Goal: Information Seeking & Learning: Learn about a topic

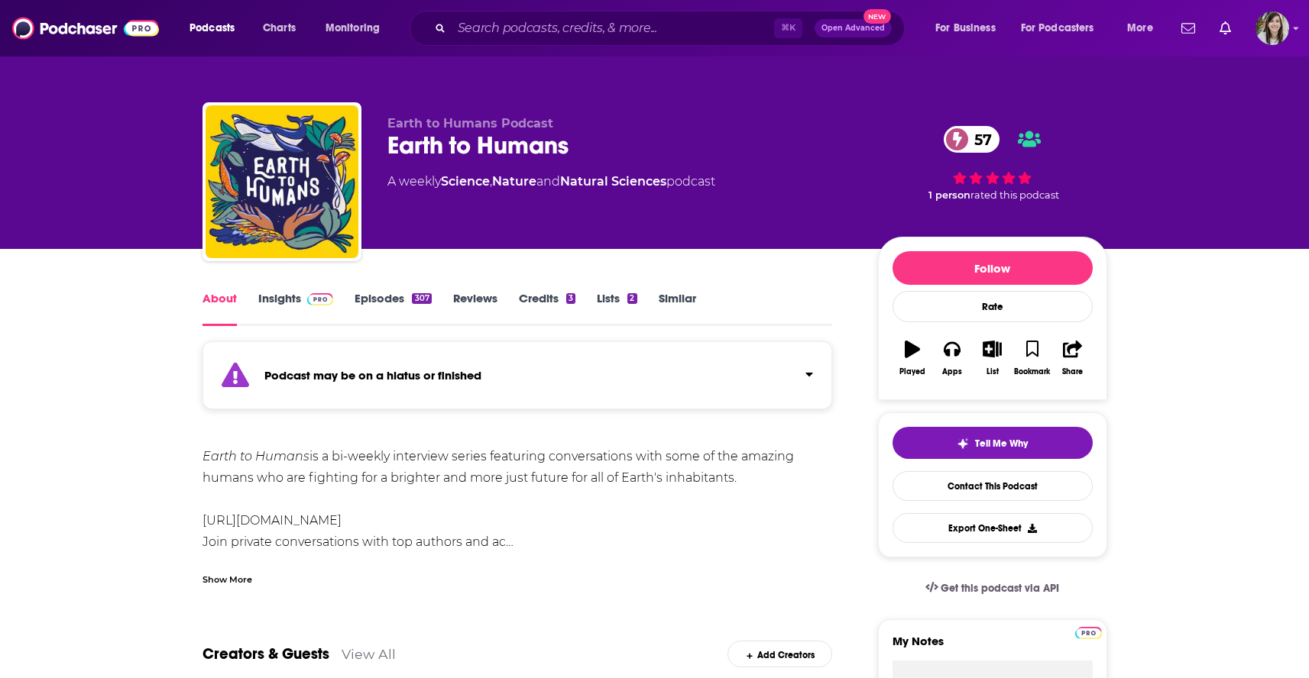
click at [675, 296] on link "Similar" at bounding box center [677, 308] width 37 height 35
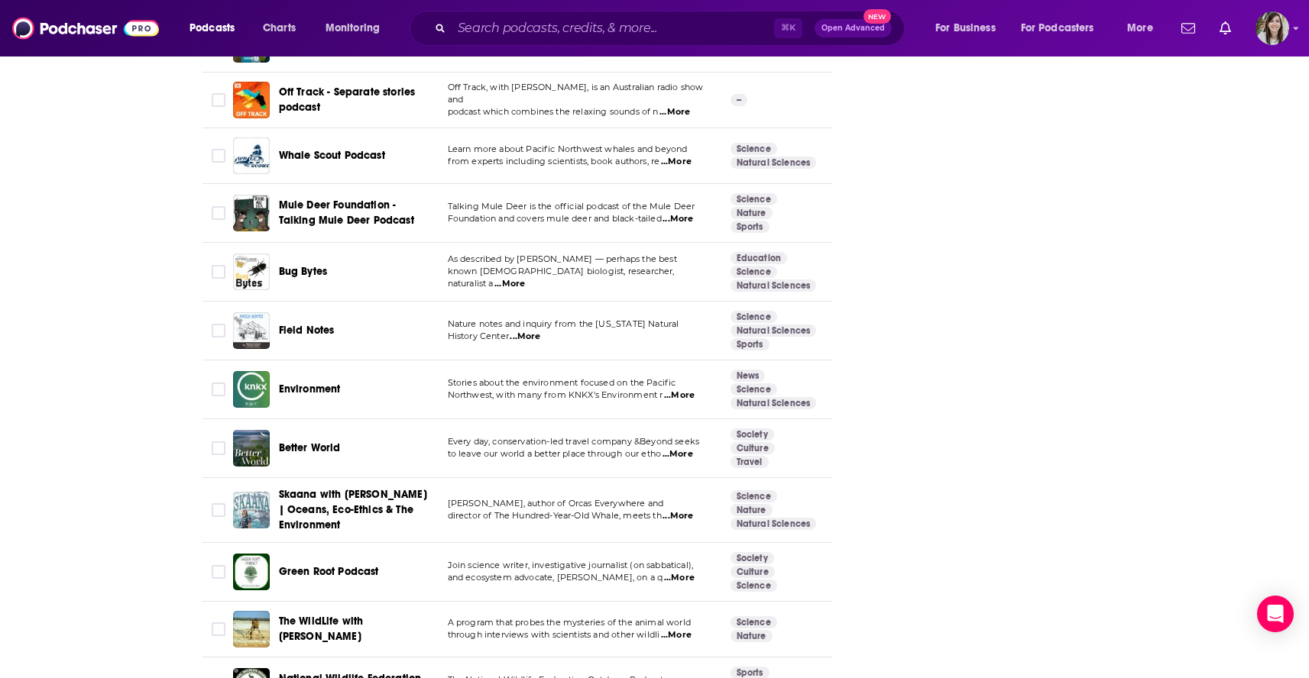
scroll to position [5483, 0]
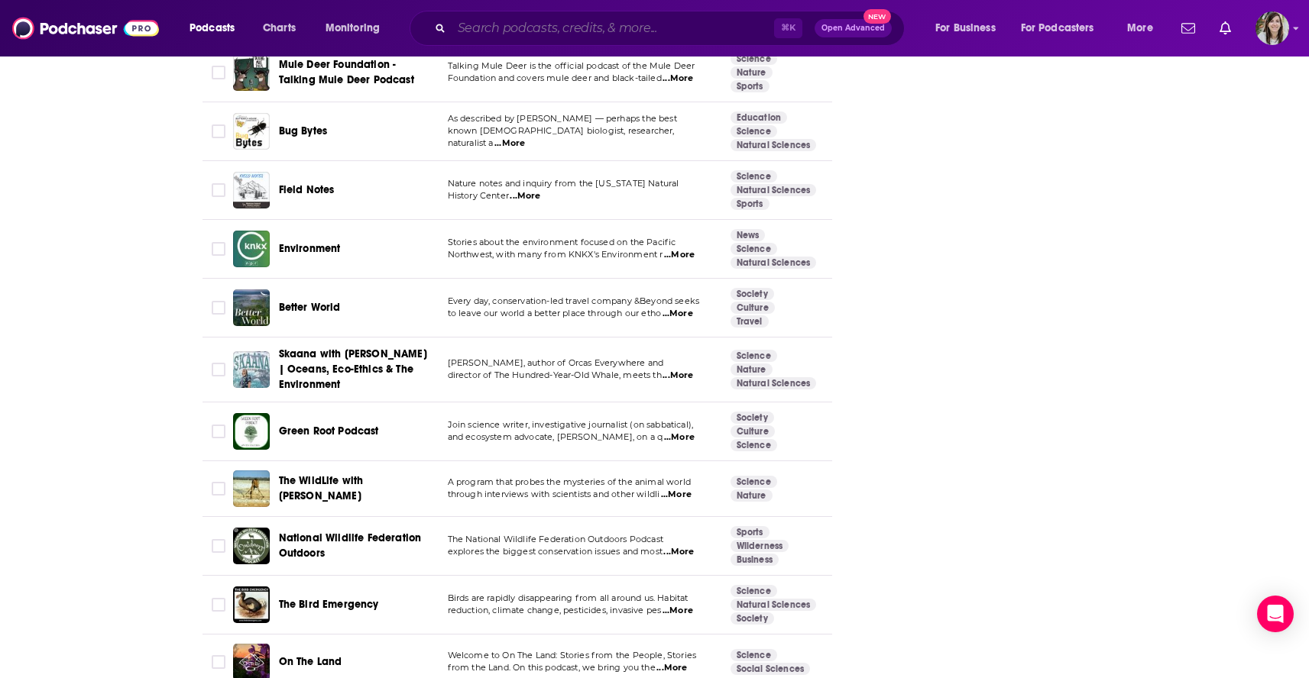
click at [503, 19] on input "Search podcasts, credits, & more..." at bounding box center [613, 28] width 322 height 24
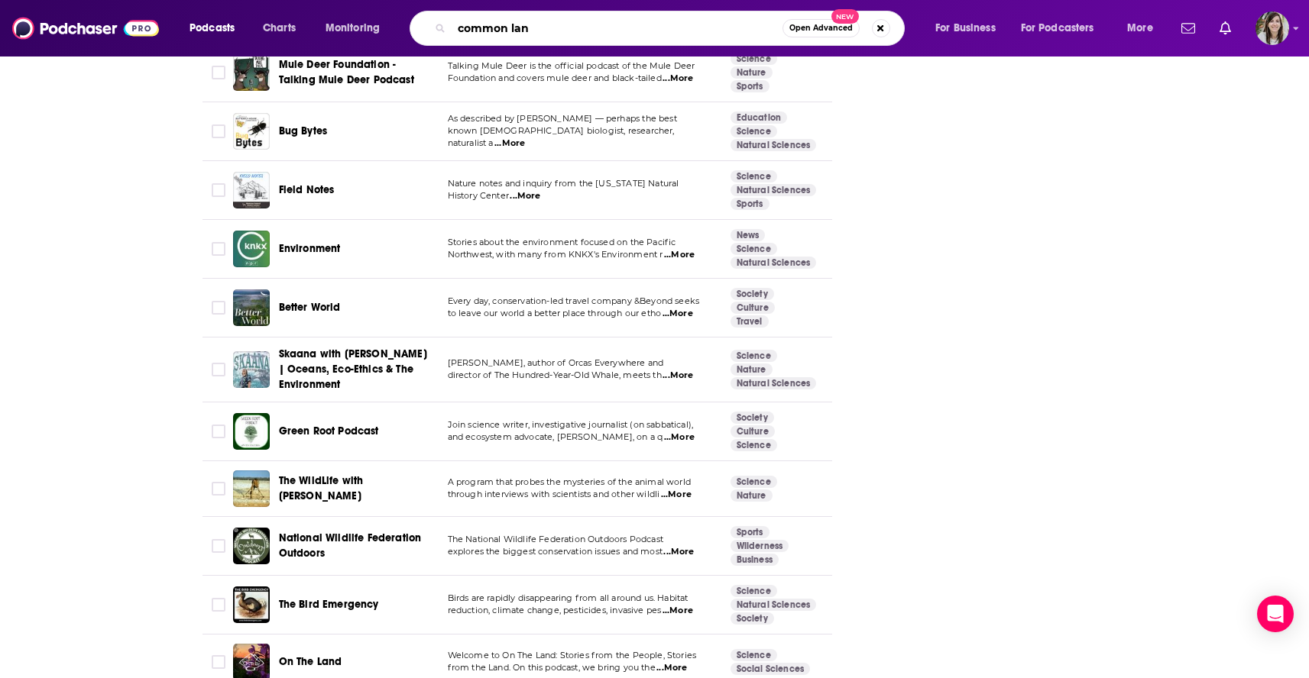
type input "common land"
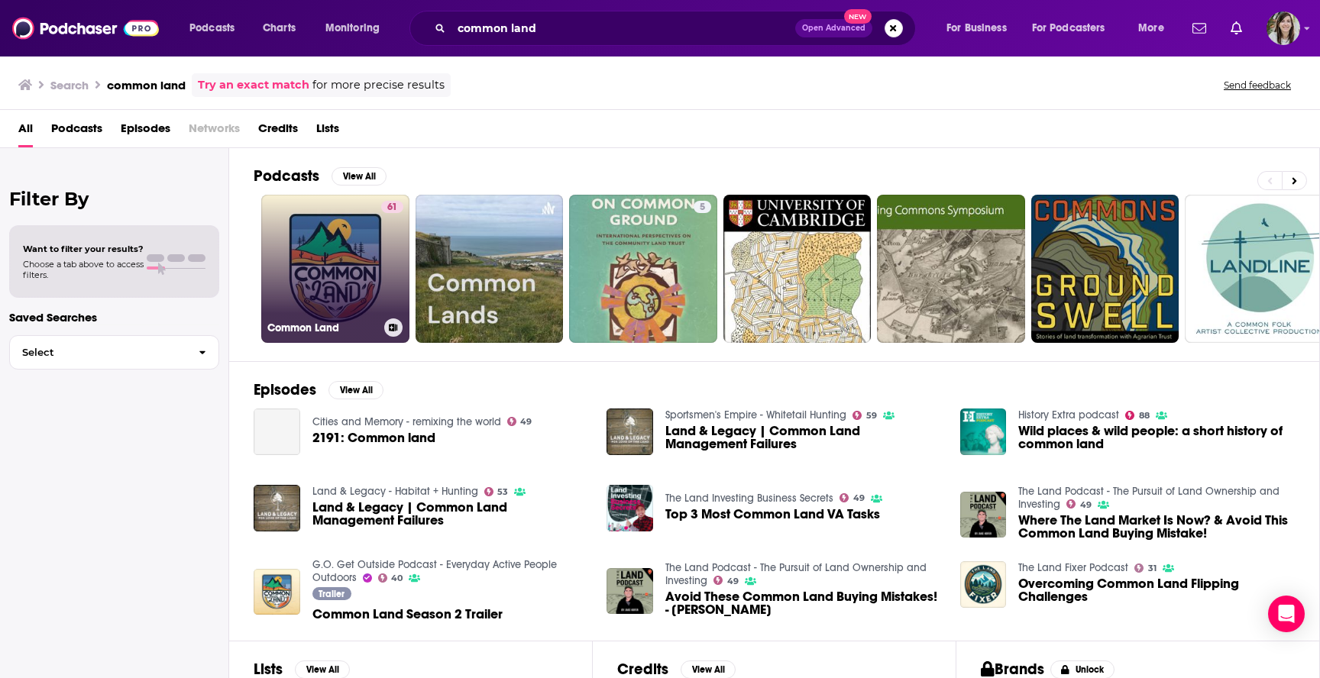
click at [312, 222] on link "61 Common Land" at bounding box center [335, 269] width 148 height 148
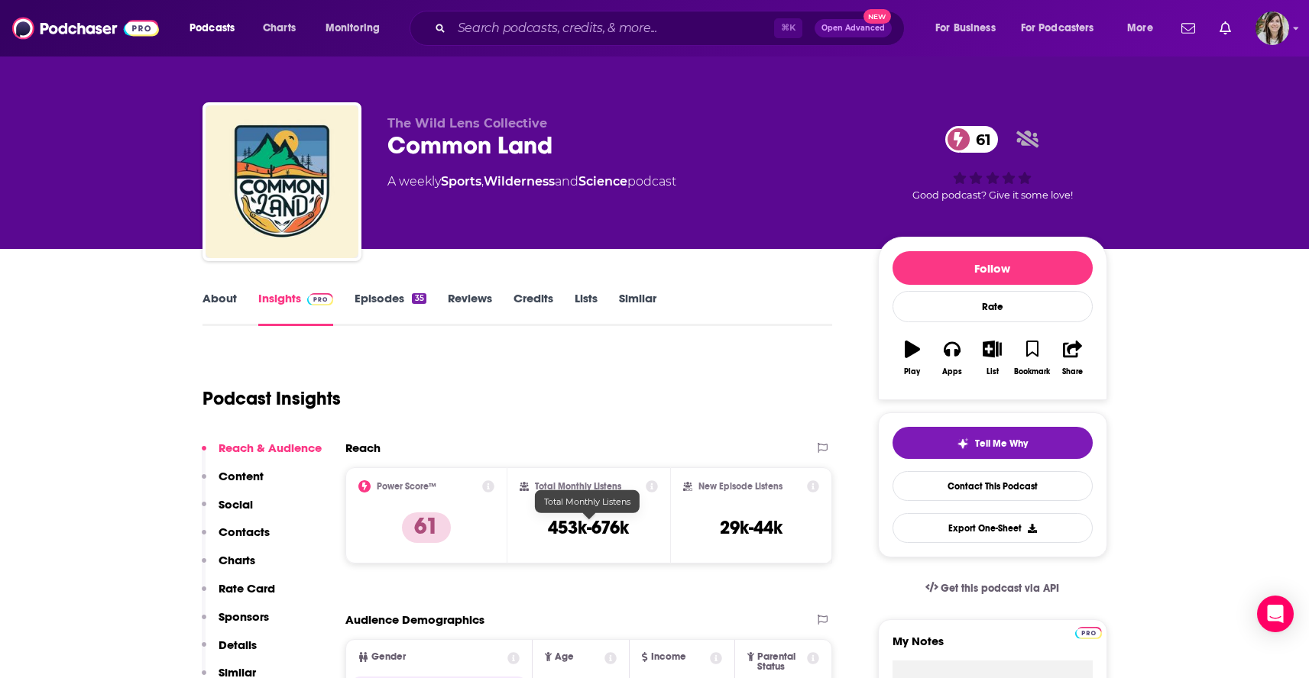
click at [584, 536] on h3 "453k-676k" at bounding box center [588, 527] width 81 height 23
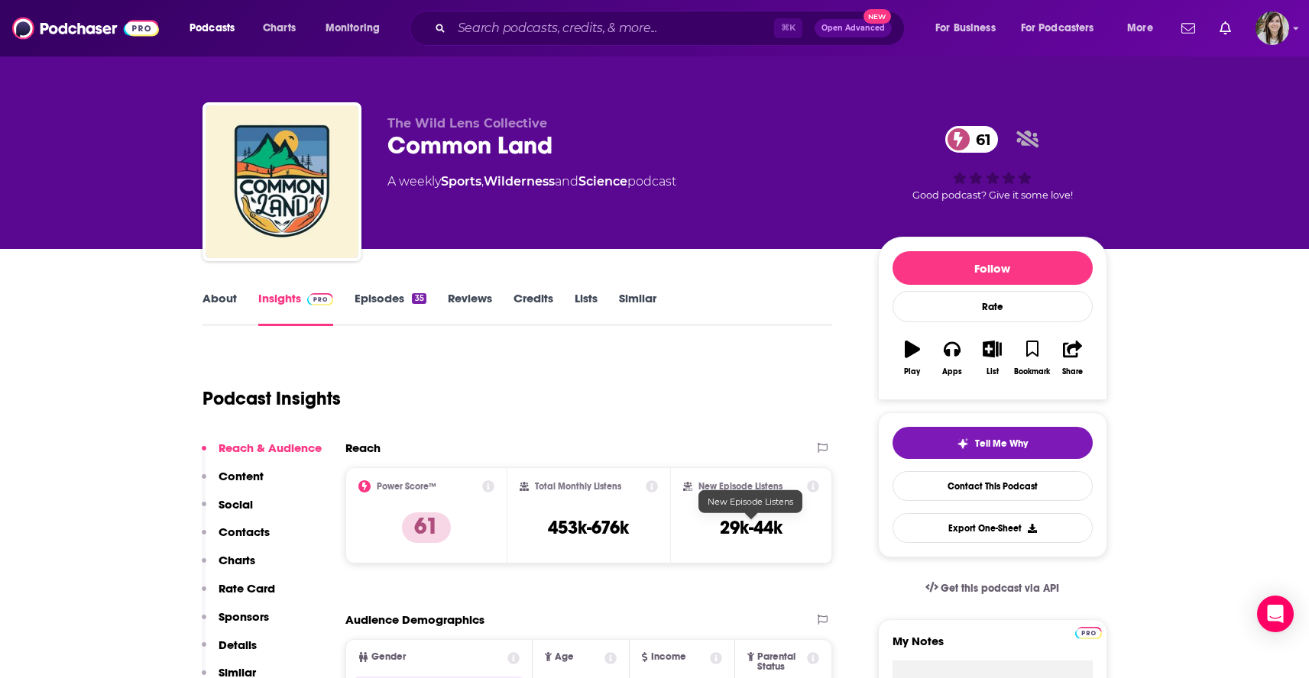
click at [753, 526] on h3 "29k-44k" at bounding box center [751, 527] width 63 height 23
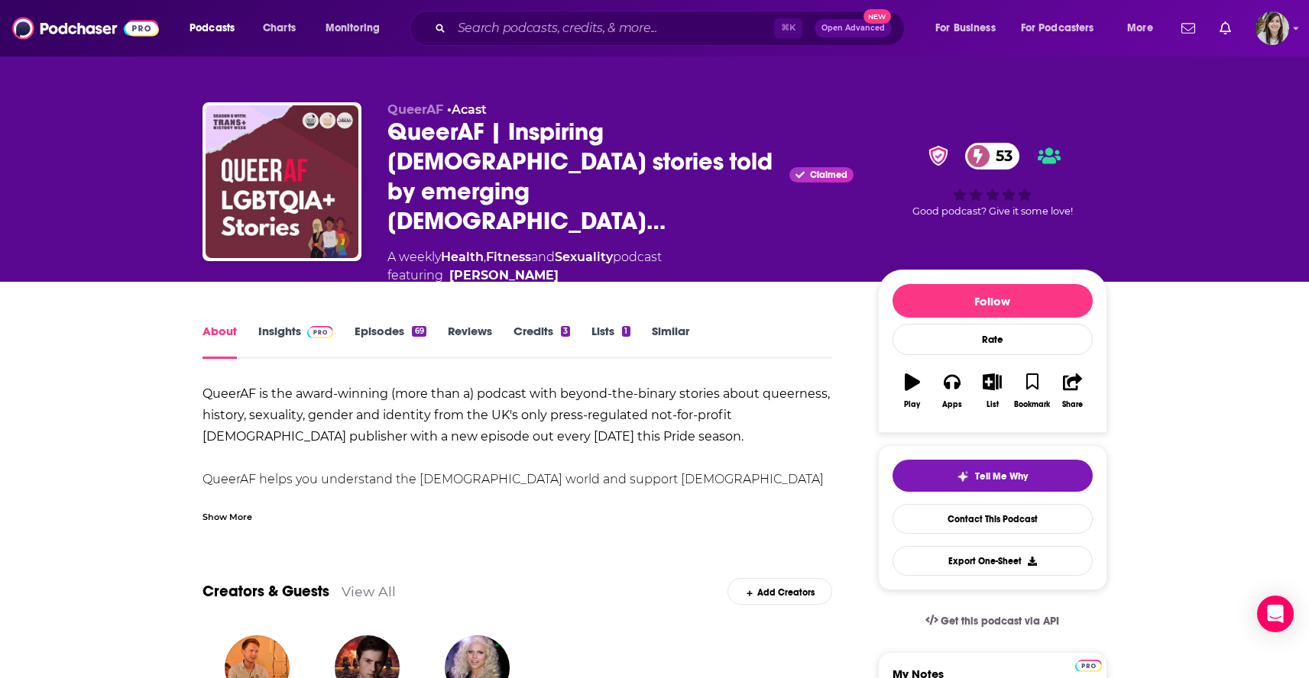
click at [283, 324] on link "Insights" at bounding box center [296, 341] width 76 height 35
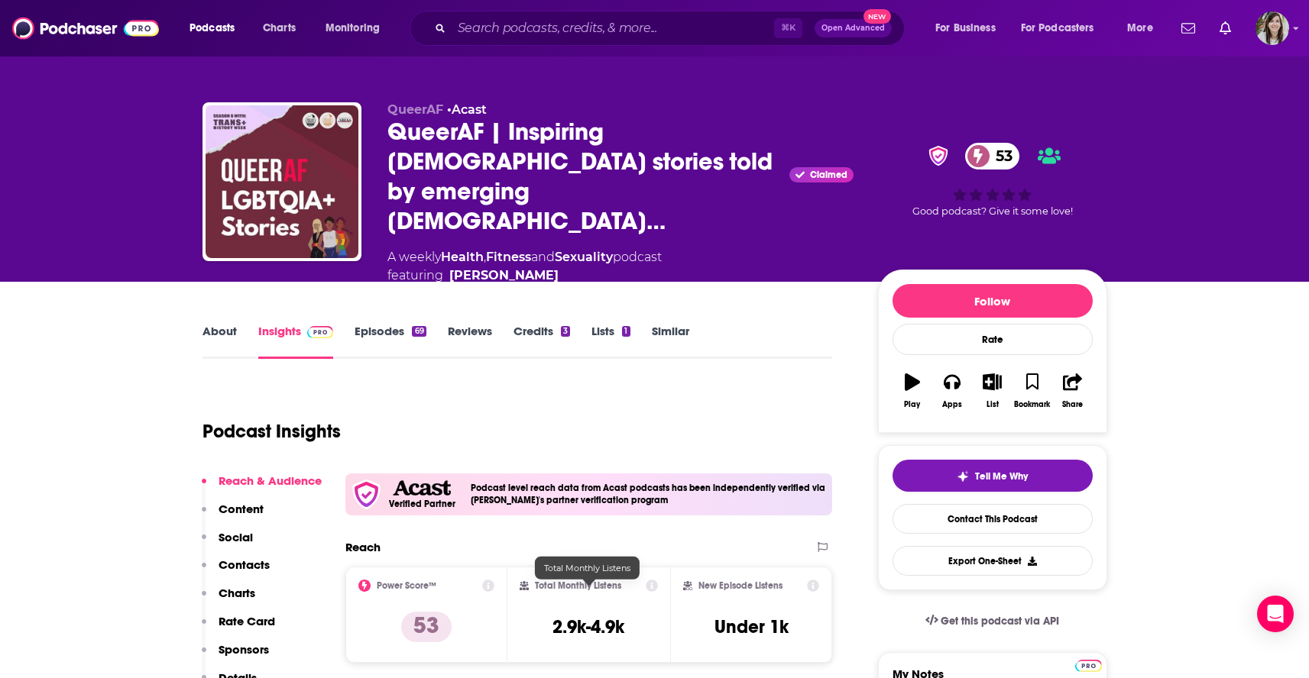
click at [606, 616] on h3 "2.9k-4.9k" at bounding box center [588, 627] width 72 height 23
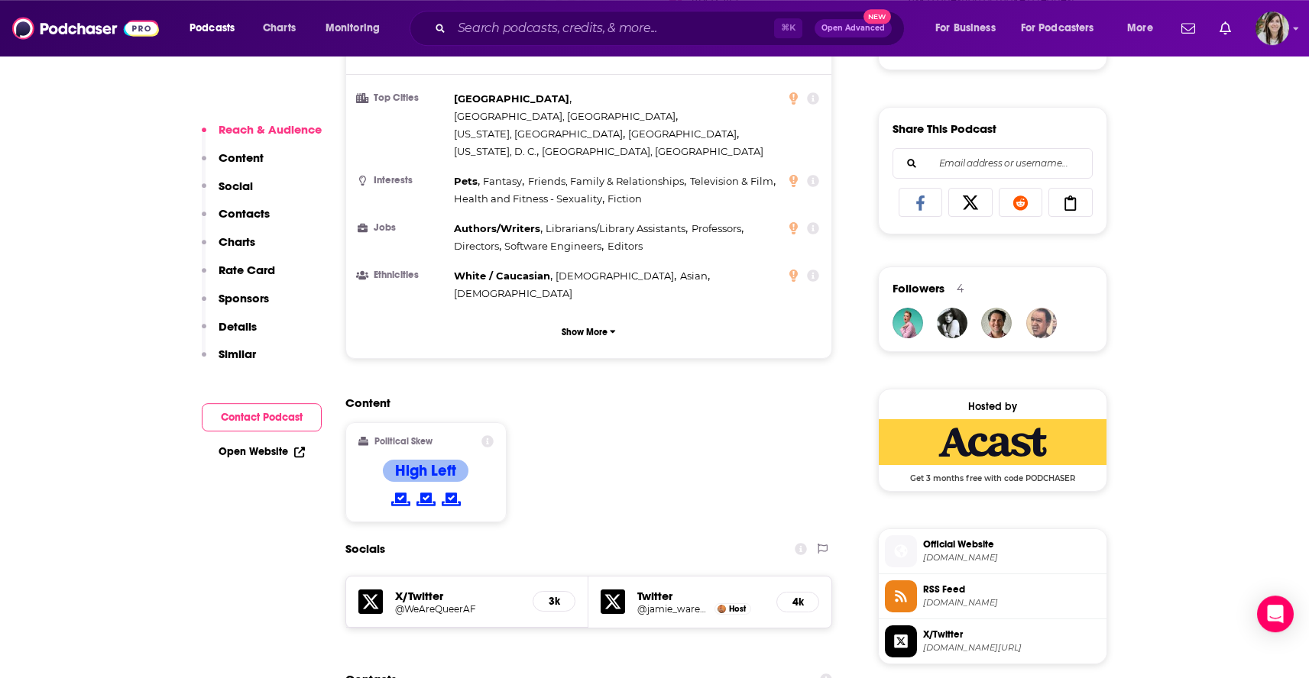
scroll to position [941, 0]
click at [955, 552] on span "[DOMAIN_NAME]" at bounding box center [1011, 557] width 177 height 11
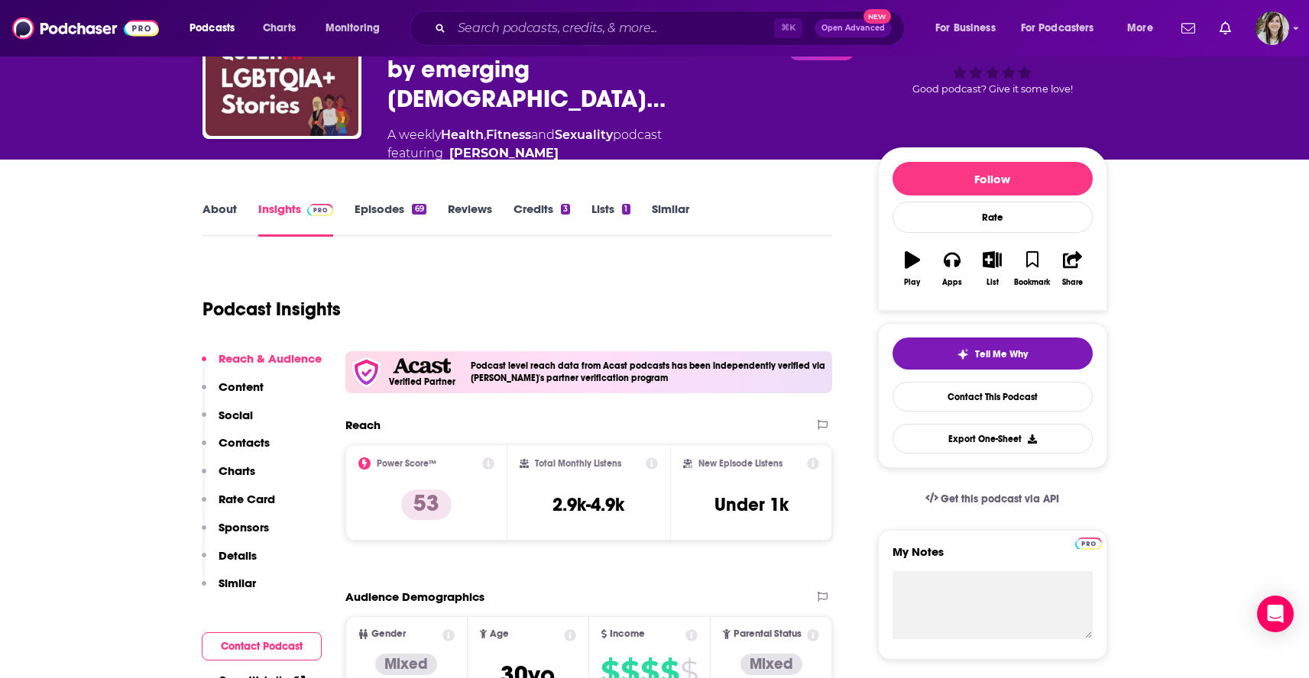
scroll to position [0, 0]
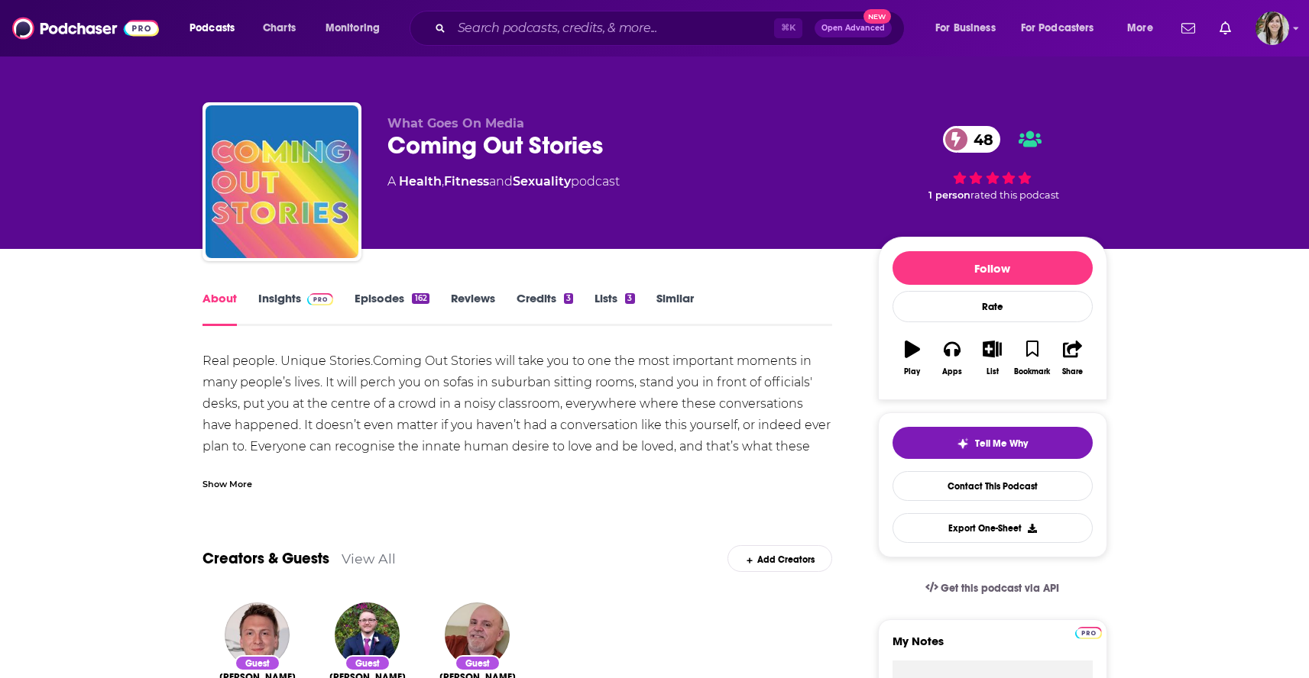
click at [286, 304] on link "Insights" at bounding box center [296, 308] width 76 height 35
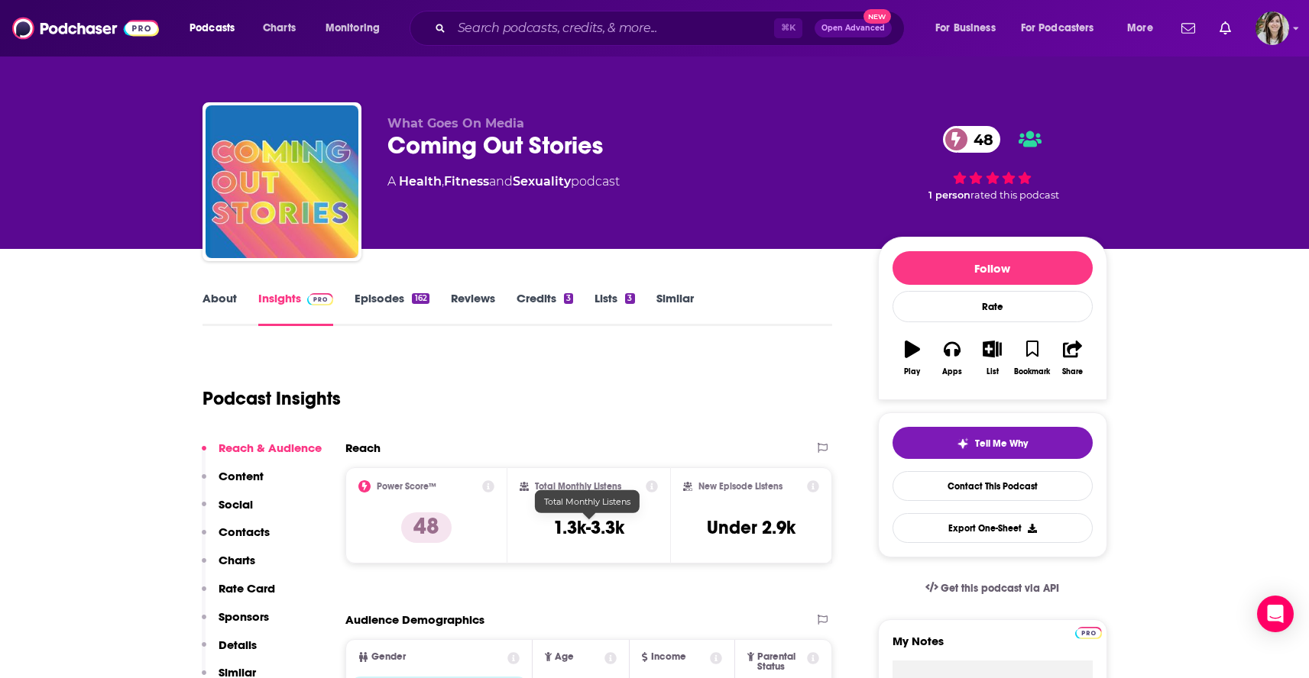
click at [606, 530] on h3 "1.3k-3.3k" at bounding box center [588, 527] width 71 height 23
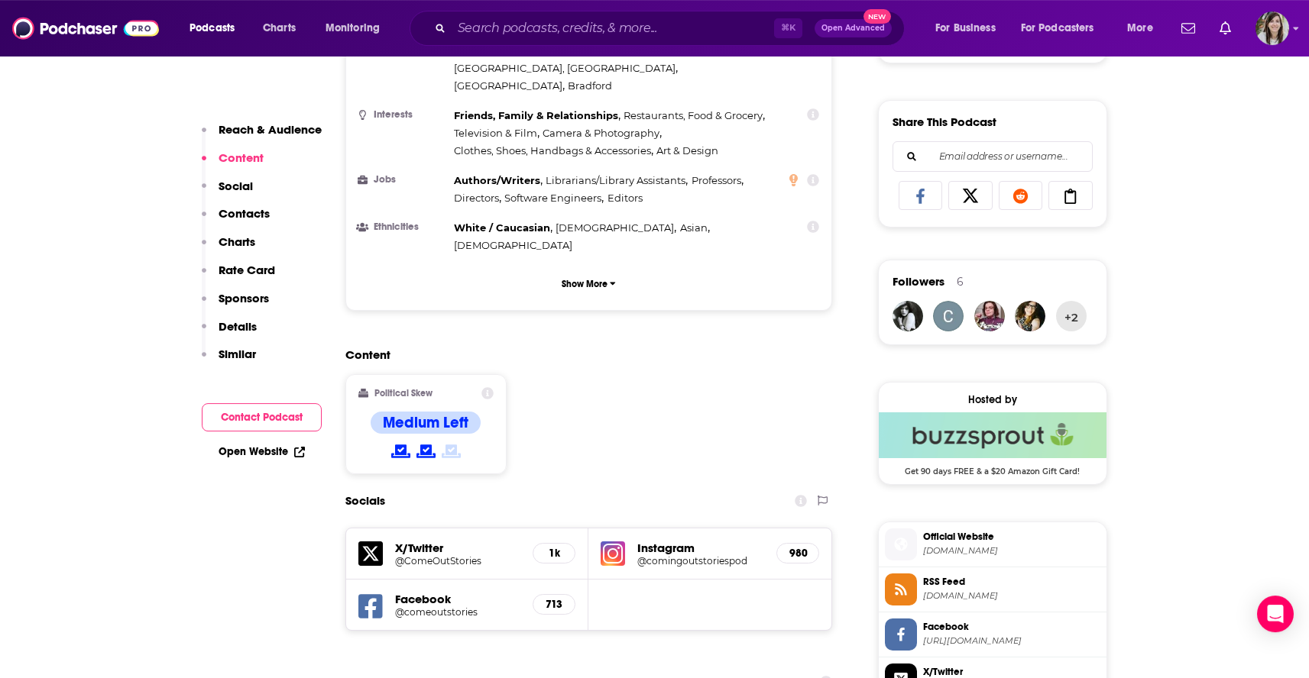
scroll to position [917, 0]
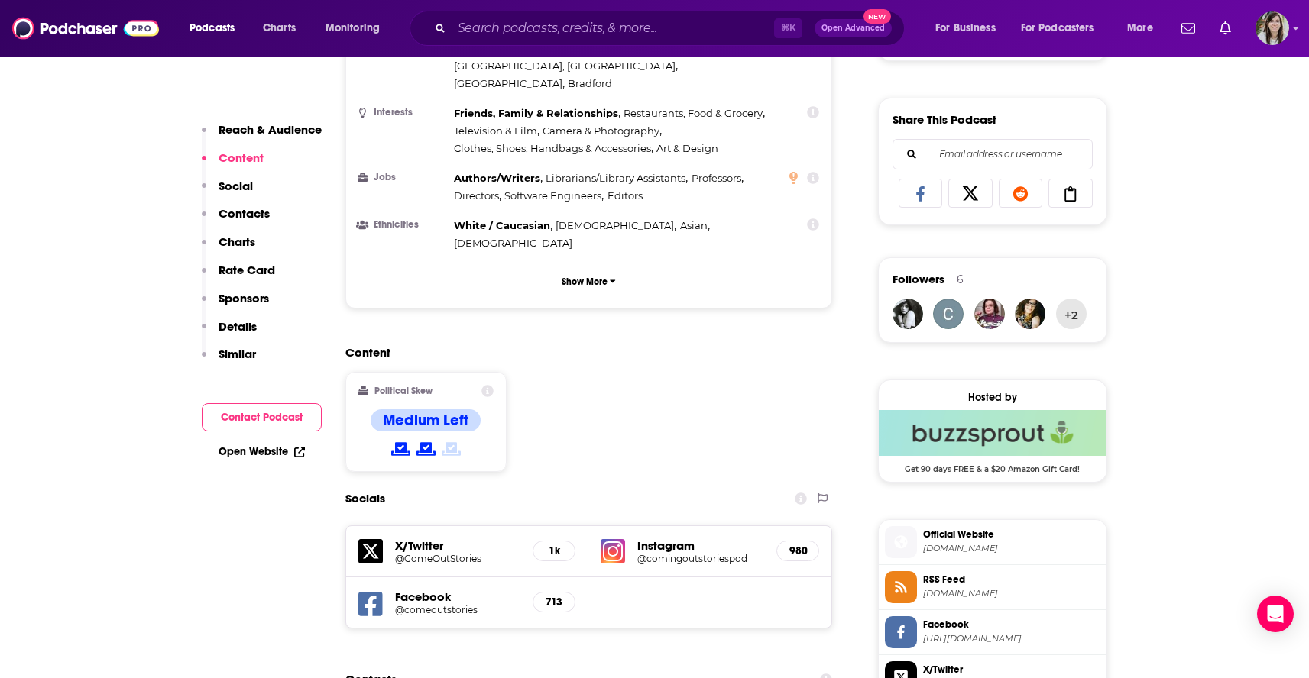
click at [1017, 540] on span "Official Website" at bounding box center [1011, 535] width 177 height 14
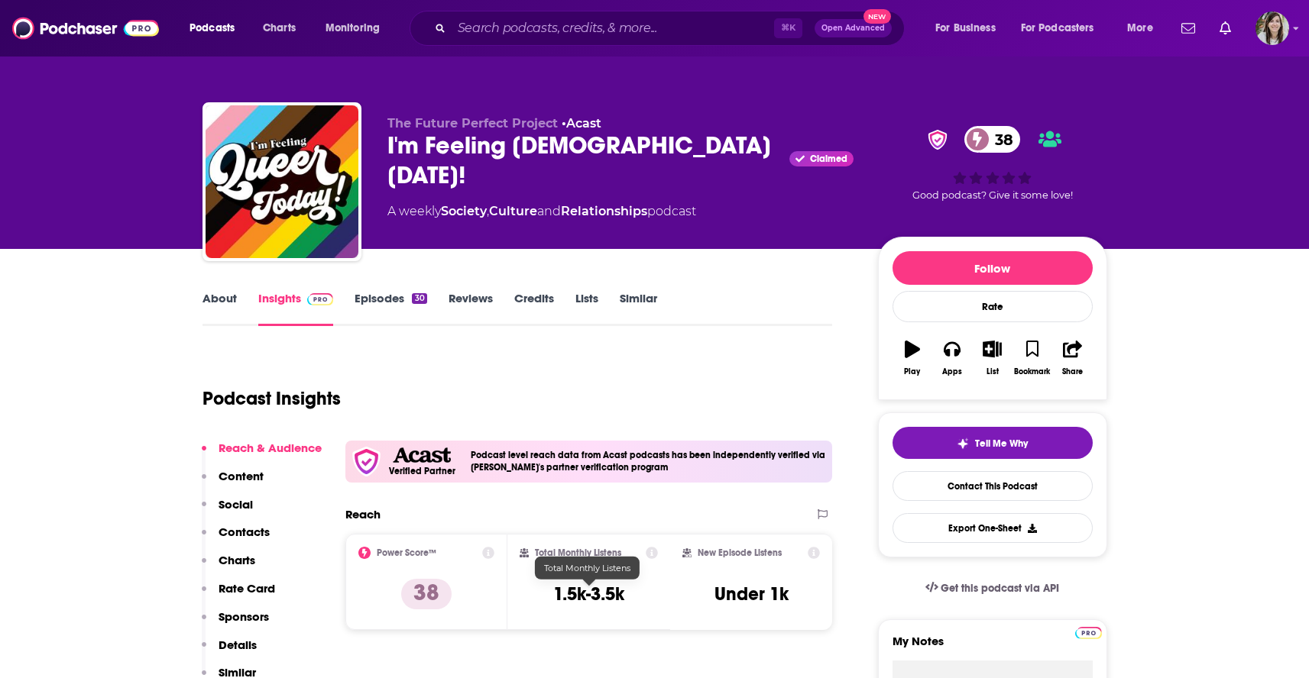
click at [579, 599] on h3 "1.5k-3.5k" at bounding box center [588, 594] width 71 height 23
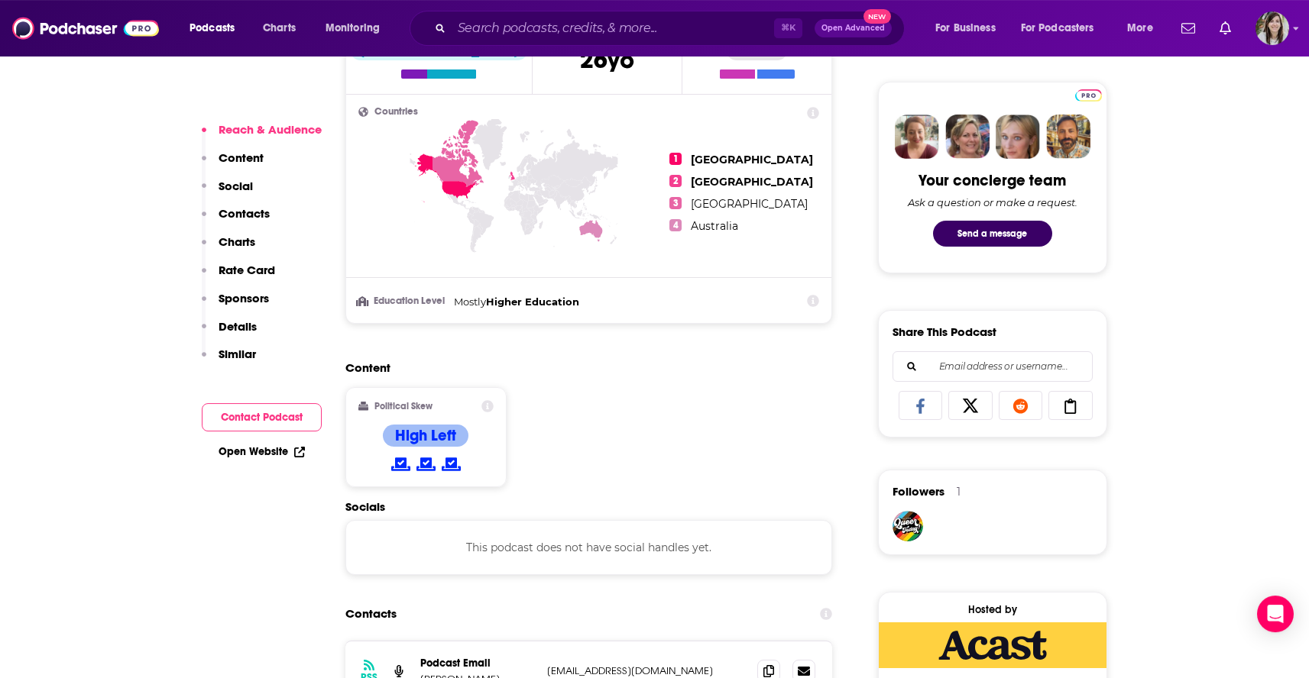
scroll to position [892, 0]
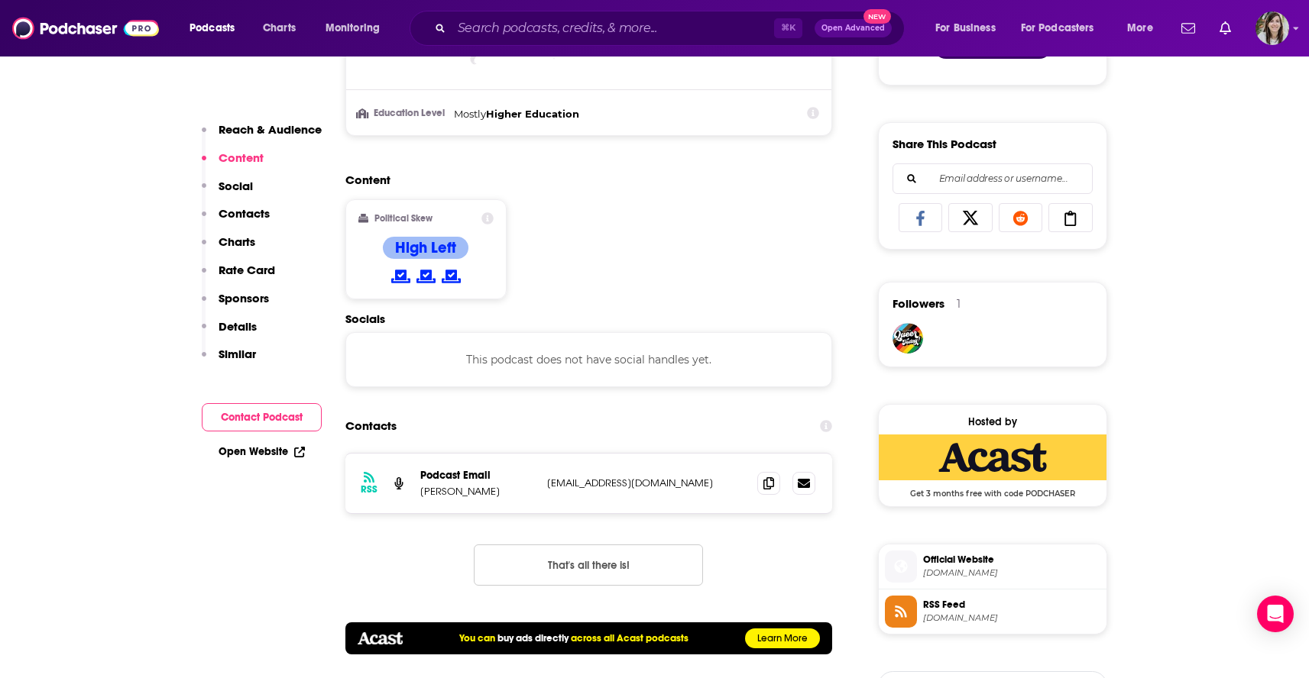
click at [976, 563] on span "Official Website" at bounding box center [1011, 560] width 177 height 14
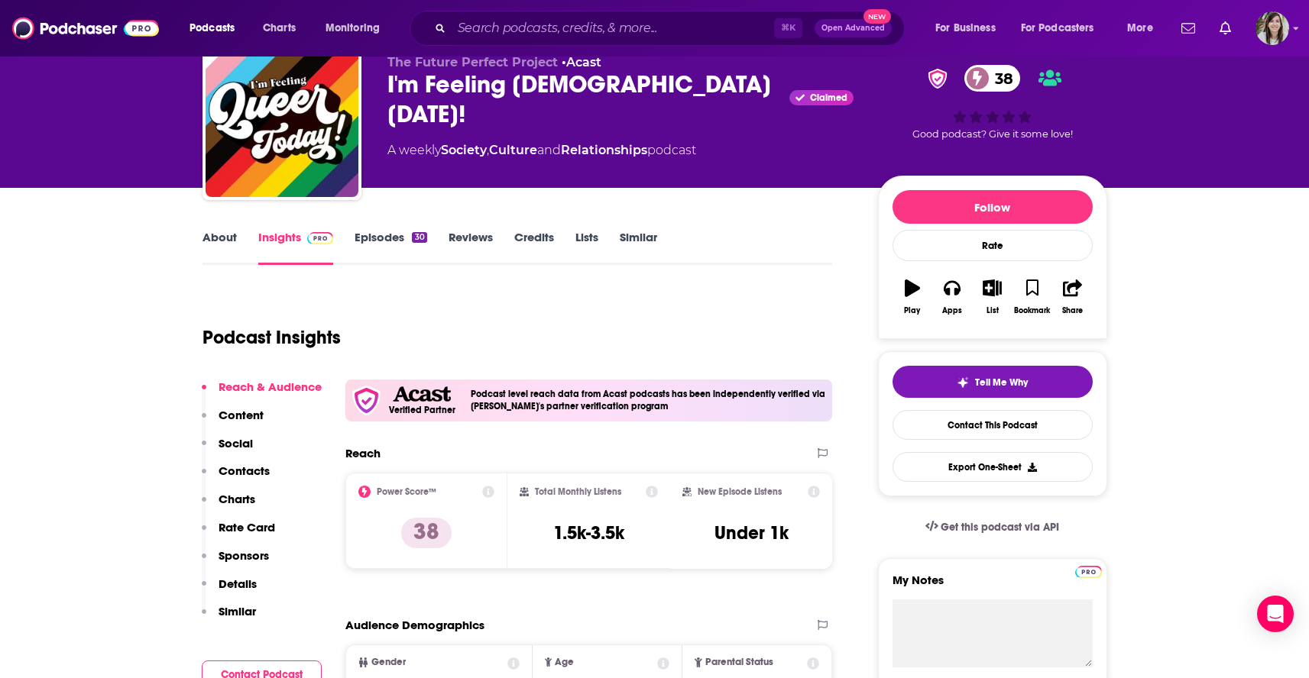
scroll to position [0, 0]
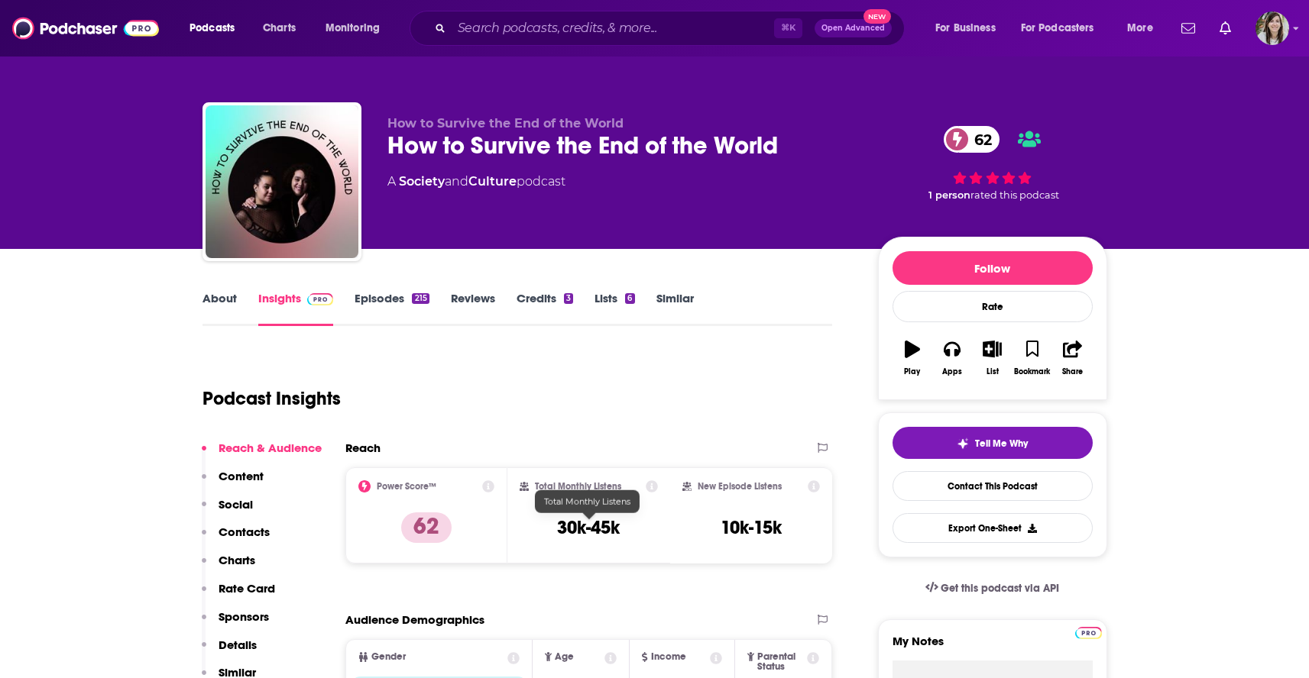
click at [586, 529] on h3 "30k-45k" at bounding box center [588, 527] width 63 height 23
click at [532, 433] on div "Podcast Insights" at bounding box center [517, 396] width 630 height 90
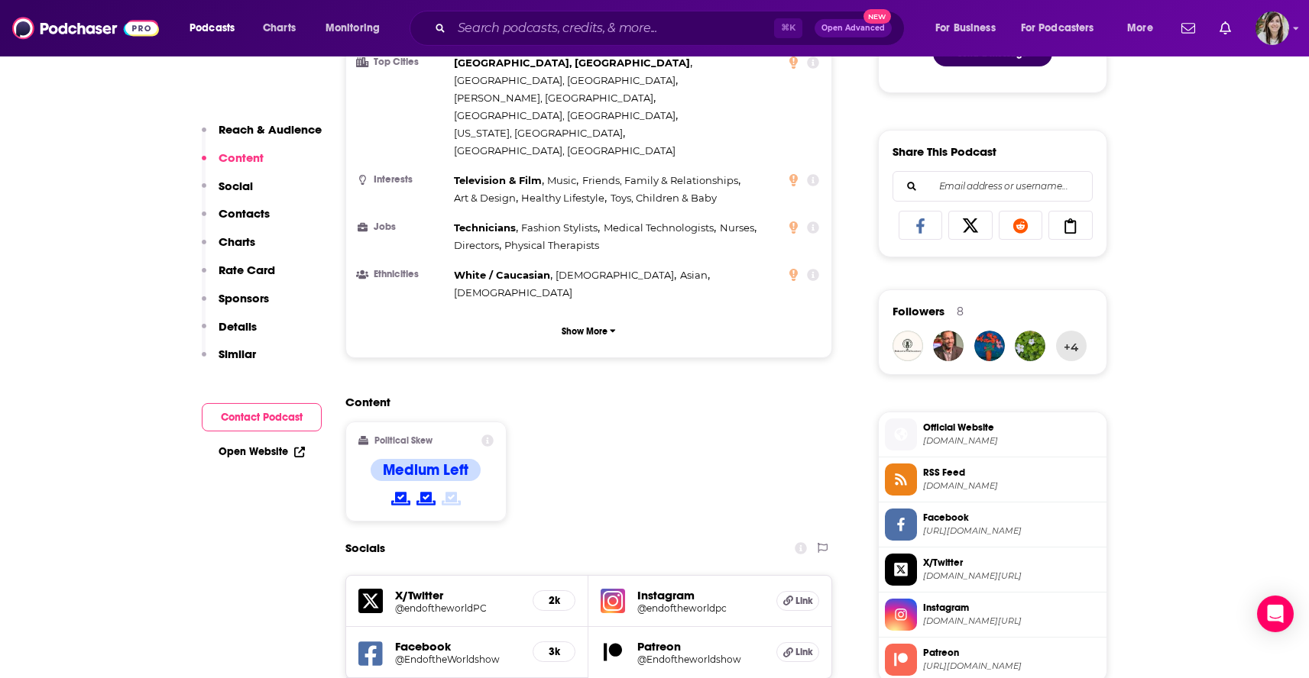
scroll to position [880, 0]
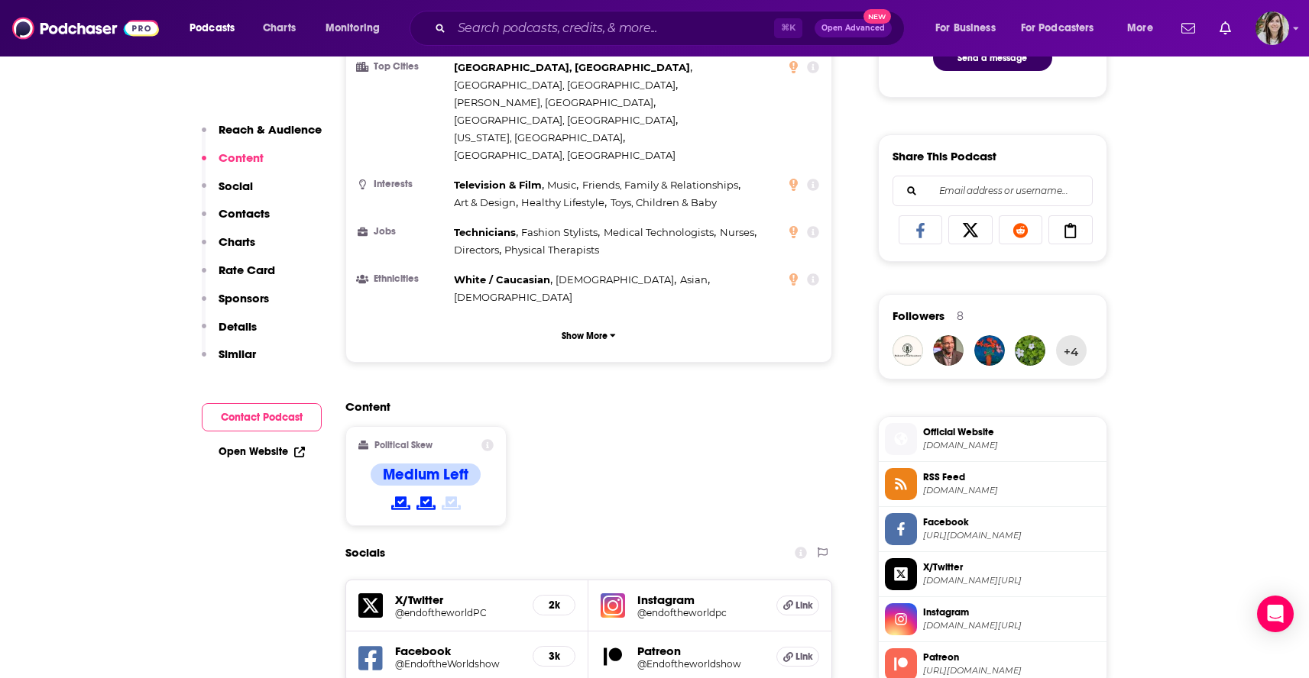
click at [958, 439] on span "Official Website" at bounding box center [1011, 433] width 177 height 14
